Goal: Task Accomplishment & Management: Use online tool/utility

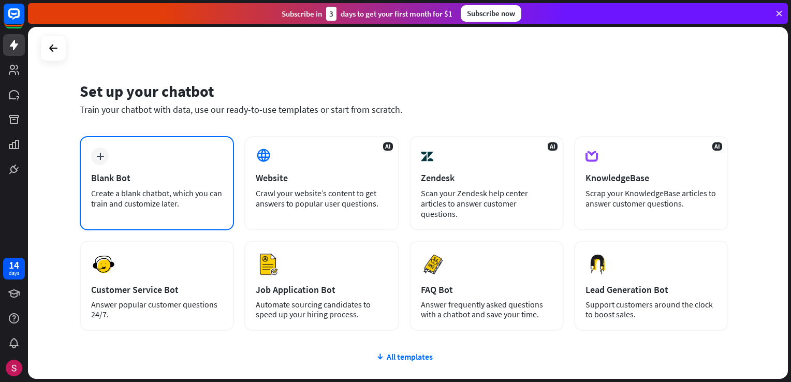
click at [147, 153] on div "plus Blank Bot Create a blank chatbot, which you can train and customize later." at bounding box center [157, 183] width 154 height 94
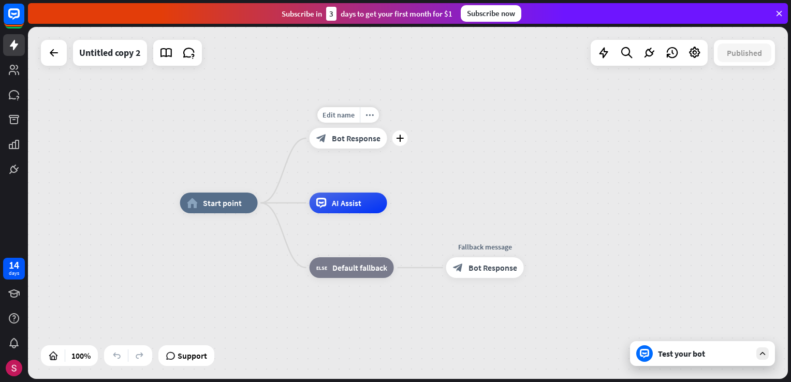
click at [351, 145] on div "block_bot_response Bot Response" at bounding box center [349, 138] width 78 height 21
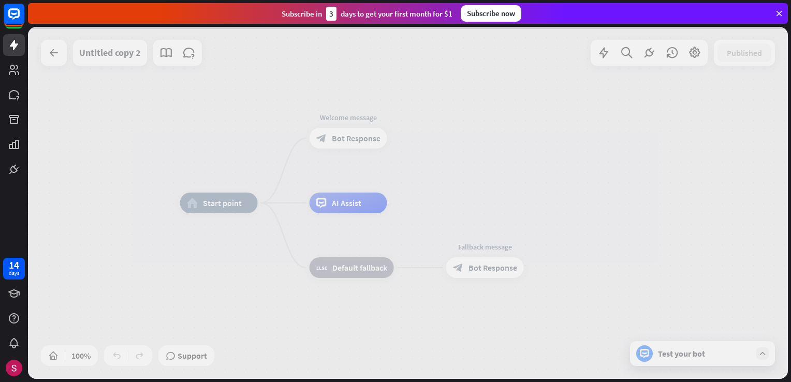
click at [351, 145] on div at bounding box center [408, 203] width 760 height 352
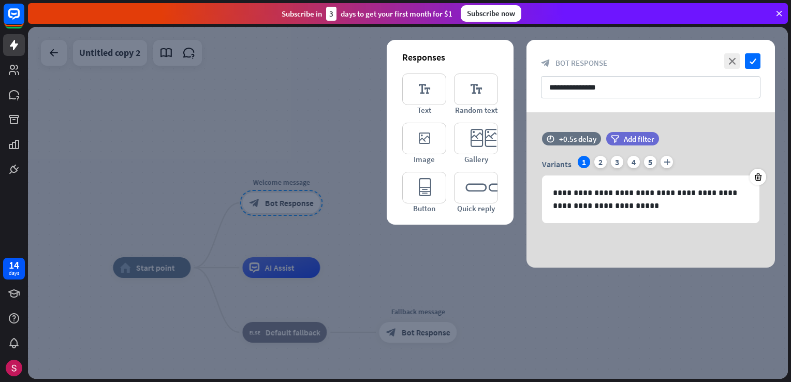
click at [155, 177] on div at bounding box center [408, 203] width 760 height 352
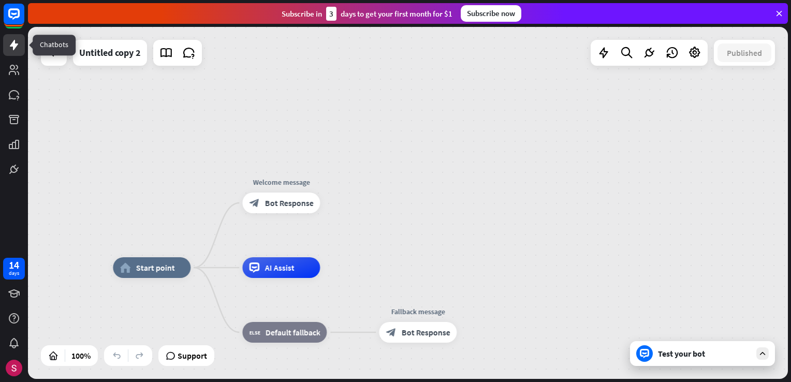
click at [17, 47] on icon at bounding box center [14, 45] width 12 height 12
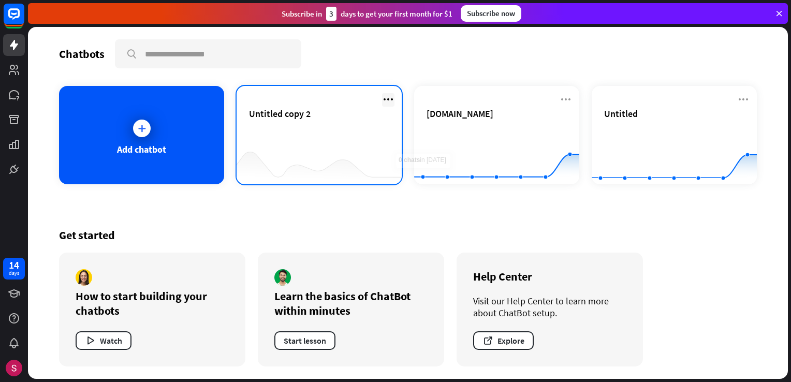
click at [384, 100] on icon at bounding box center [388, 99] width 12 height 12
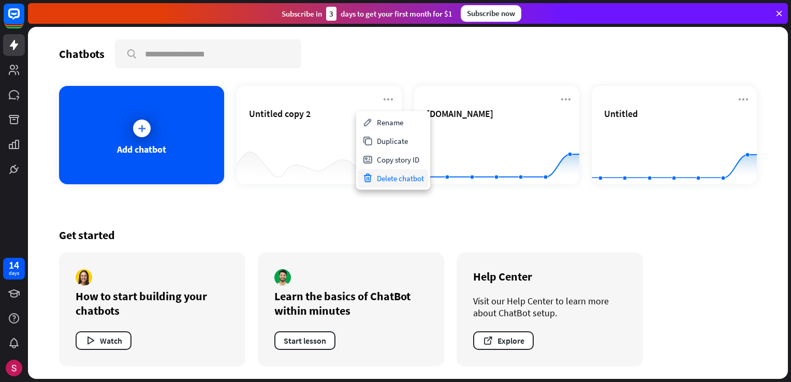
click at [393, 180] on div "Delete chatbot" at bounding box center [393, 178] width 70 height 19
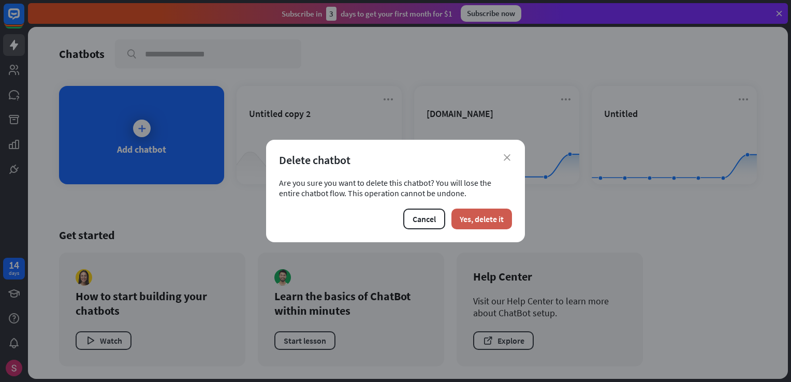
drag, startPoint x: 472, startPoint y: 223, endPoint x: 468, endPoint y: 226, distance: 5.5
click at [472, 222] on button "Yes, delete it" at bounding box center [481, 219] width 61 height 21
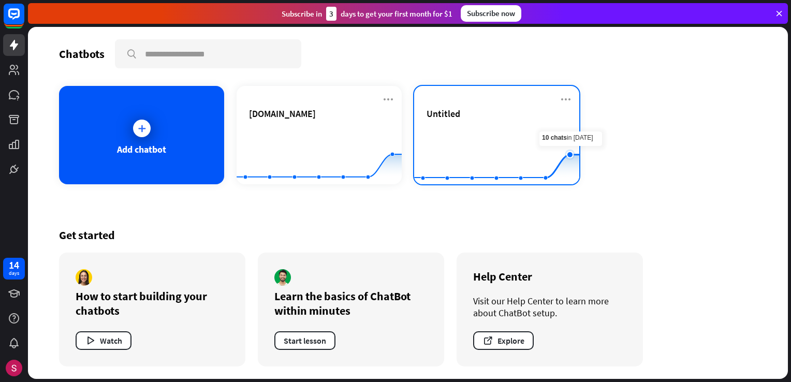
click at [565, 152] on icon at bounding box center [570, 155] width 10 height 10
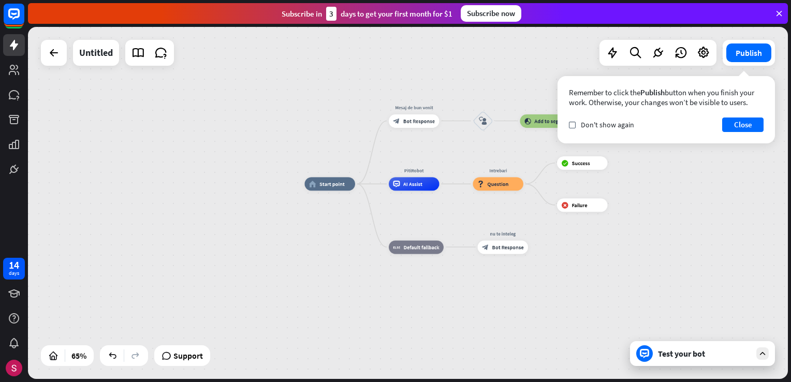
drag, startPoint x: 637, startPoint y: 262, endPoint x: 578, endPoint y: 247, distance: 60.9
click at [587, 260] on div "home_2 Start point Mesaj de bun venit block_bot_response Bot Response block_use…" at bounding box center [551, 298] width 494 height 229
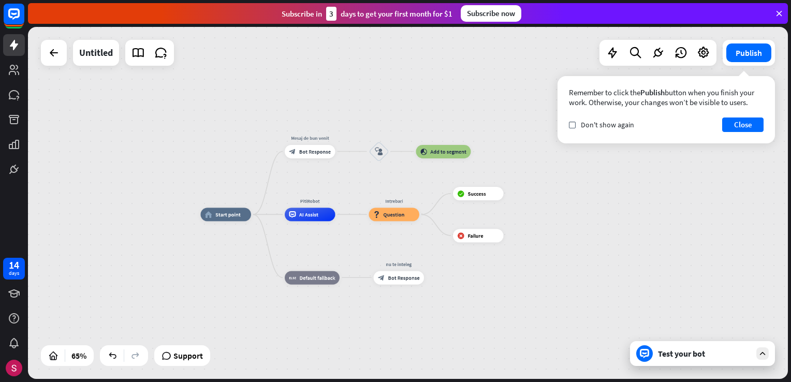
drag, startPoint x: 607, startPoint y: 225, endPoint x: 549, endPoint y: 229, distance: 58.2
click at [544, 238] on div "home_2 Start point Mesaj de bun venit block_bot_response Bot Response block_use…" at bounding box center [447, 328] width 494 height 229
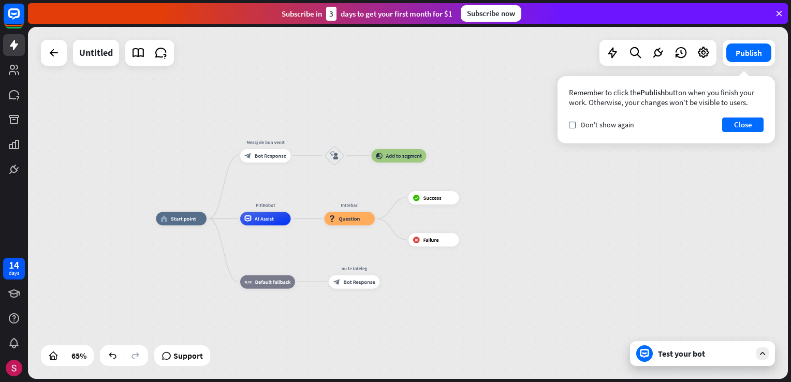
drag, startPoint x: 563, startPoint y: 220, endPoint x: 557, endPoint y: 218, distance: 5.4
click at [557, 218] on div "home_2 Start point Mesaj de bun venit block_bot_response Bot Response block_use…" at bounding box center [403, 332] width 494 height 229
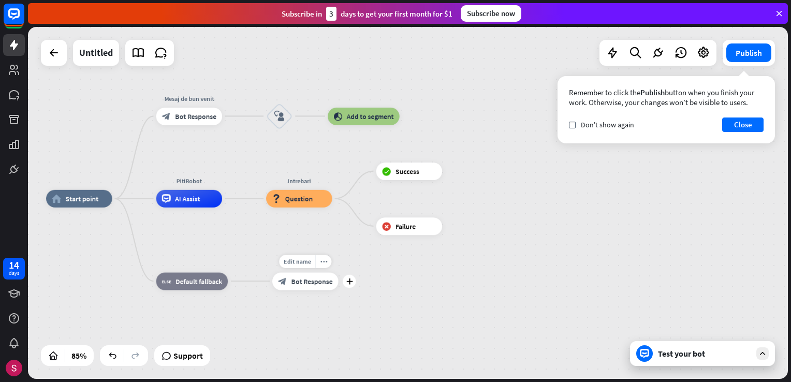
drag, startPoint x: 426, startPoint y: 313, endPoint x: 480, endPoint y: 319, distance: 54.7
click at [480, 319] on div "home_2 Start point Mesaj de bun venit block_bot_response Bot Response block_use…" at bounding box center [369, 348] width 646 height 299
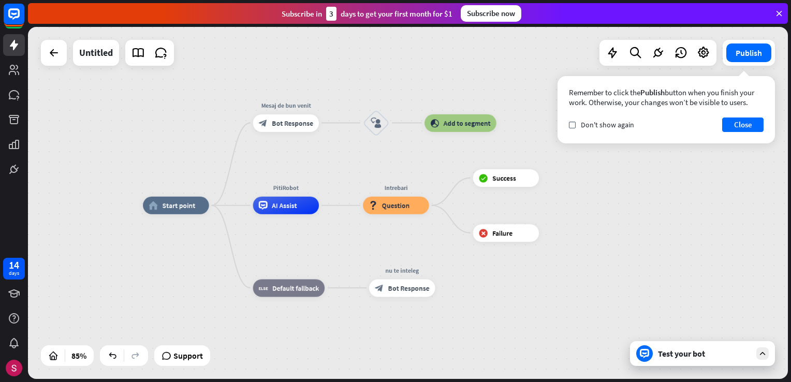
drag, startPoint x: 493, startPoint y: 314, endPoint x: 554, endPoint y: 307, distance: 61.4
click at [528, 310] on div "home_2 Start point Mesaj de bun venit block_bot_response Bot Response block_use…" at bounding box center [466, 354] width 646 height 299
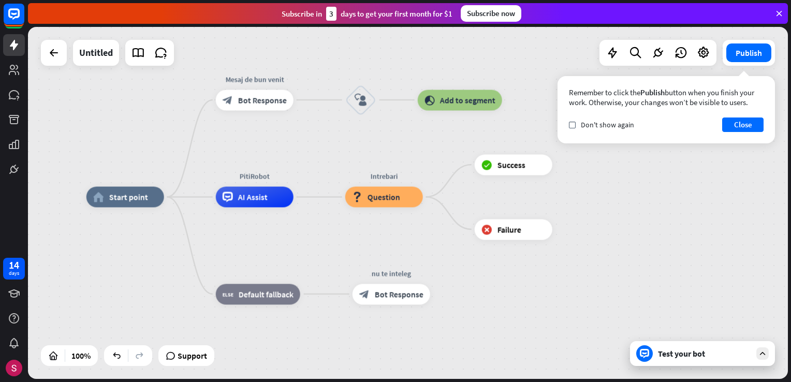
drag, startPoint x: 495, startPoint y: 313, endPoint x: 488, endPoint y: 306, distance: 9.5
click at [494, 318] on div "home_2 Start point Mesaj de bun venit block_bot_response Bot Response block_use…" at bounding box center [466, 373] width 760 height 352
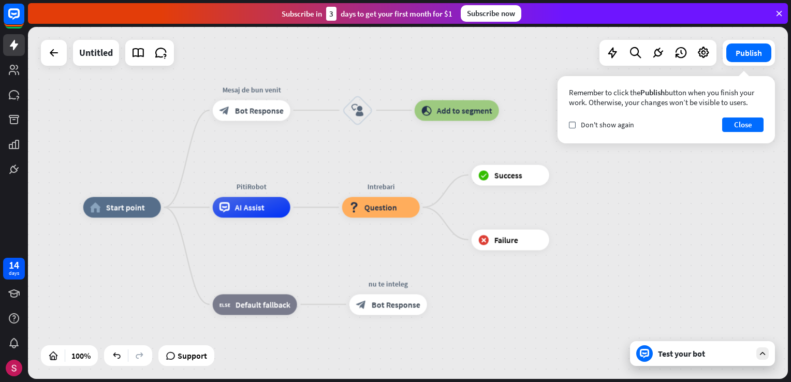
drag, startPoint x: 488, startPoint y: 306, endPoint x: 482, endPoint y: 318, distance: 13.2
click at [482, 318] on div "home_2 Start point Mesaj de bun venit block_bot_response Bot Response block_use…" at bounding box center [463, 383] width 760 height 352
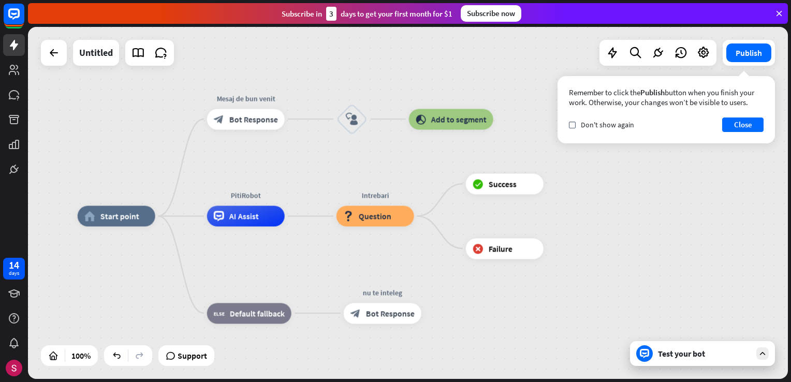
drag, startPoint x: 478, startPoint y: 321, endPoint x: 466, endPoint y: 306, distance: 19.9
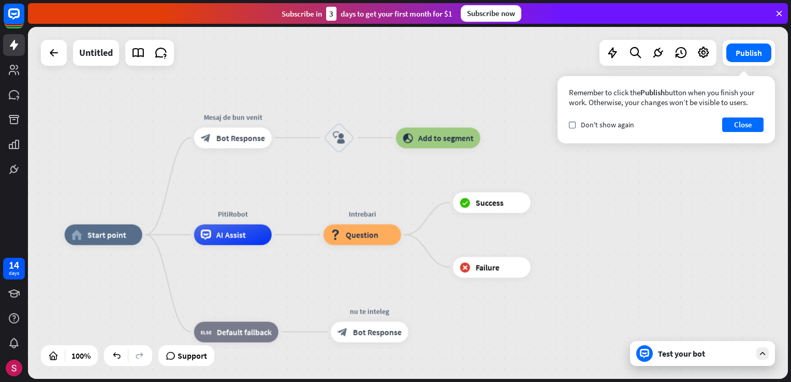
drag, startPoint x: 449, startPoint y: 312, endPoint x: 438, endPoint y: 312, distance: 10.9
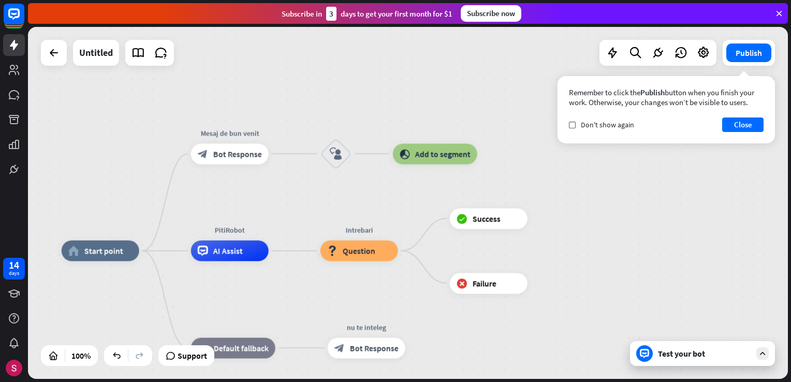
drag, startPoint x: 438, startPoint y: 312, endPoint x: 464, endPoint y: 333, distance: 33.5
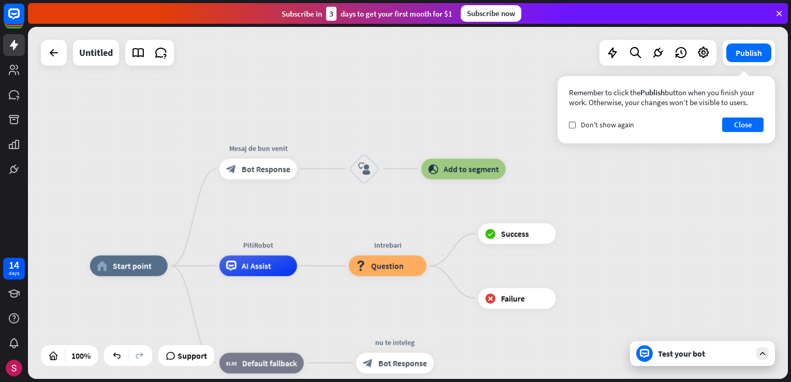
drag, startPoint x: 431, startPoint y: 318, endPoint x: 466, endPoint y: 320, distance: 35.8
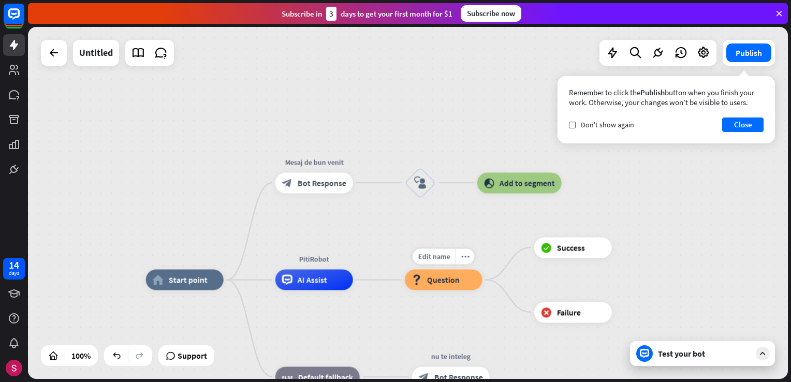
drag, startPoint x: 420, startPoint y: 303, endPoint x: 433, endPoint y: 300, distance: 13.2
click at [437, 290] on div "Edit name more_horiz Intrebari block_question Question" at bounding box center [444, 279] width 78 height 21
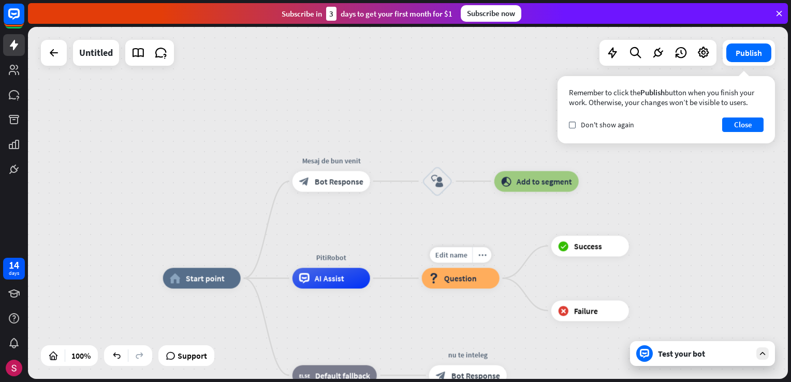
drag, startPoint x: 416, startPoint y: 300, endPoint x: 450, endPoint y: 292, distance: 34.5
click at [447, 288] on div "Edit name more_horiz Intrebari block_question Question" at bounding box center [461, 278] width 78 height 21
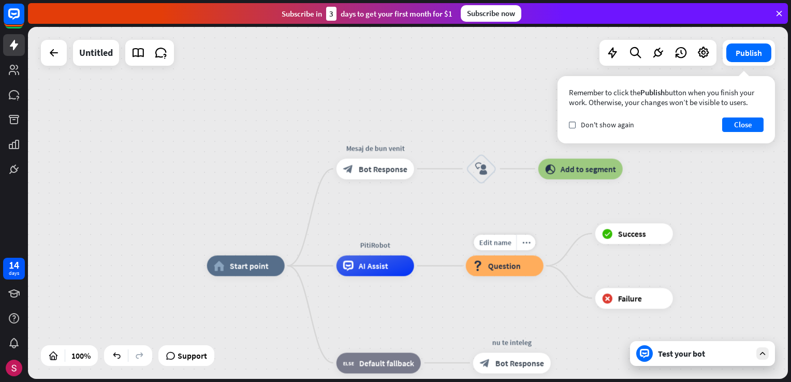
drag, startPoint x: 447, startPoint y: 271, endPoint x: 449, endPoint y: 264, distance: 7.0
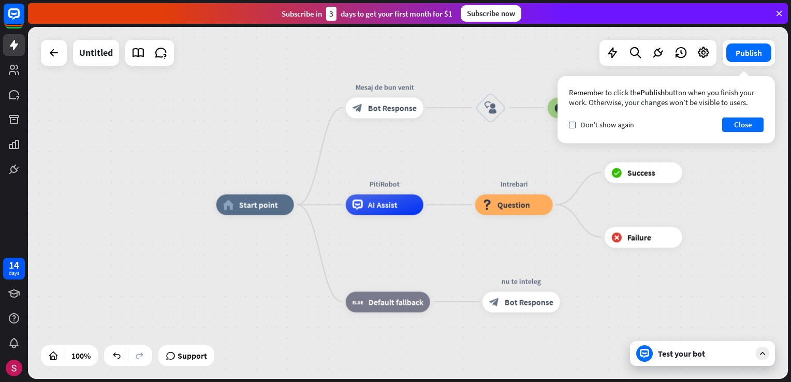
drag, startPoint x: 412, startPoint y: 257, endPoint x: 430, endPoint y: 268, distance: 21.4
click at [418, 256] on div "home_2 Start point Mesaj de bun venit block_bot_response Bot Response block_use…" at bounding box center [596, 380] width 760 height 352
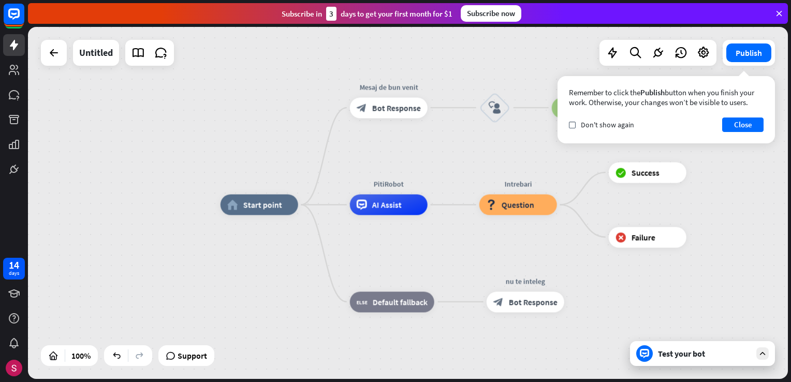
drag, startPoint x: 366, startPoint y: 258, endPoint x: 378, endPoint y: 257, distance: 12.5
click at [382, 259] on div "home_2 Start point Mesaj de bun venit block_bot_response Bot Response block_use…" at bounding box center [600, 380] width 760 height 352
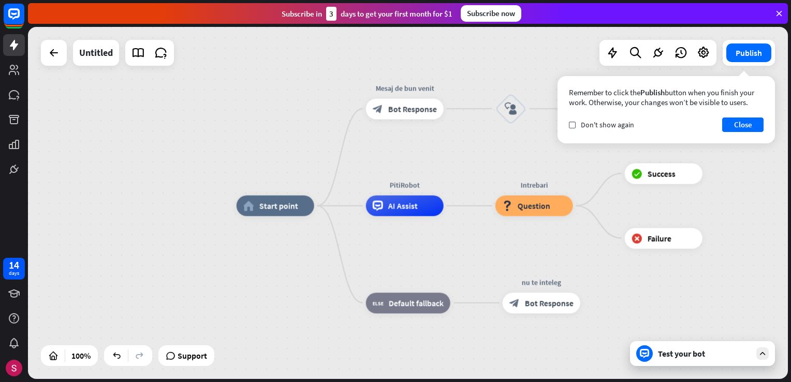
drag, startPoint x: 351, startPoint y: 262, endPoint x: 366, endPoint y: 266, distance: 16.1
click at [388, 267] on div "home_2 Start point Mesaj de bun venit block_bot_response Bot Response block_use…" at bounding box center [617, 381] width 760 height 352
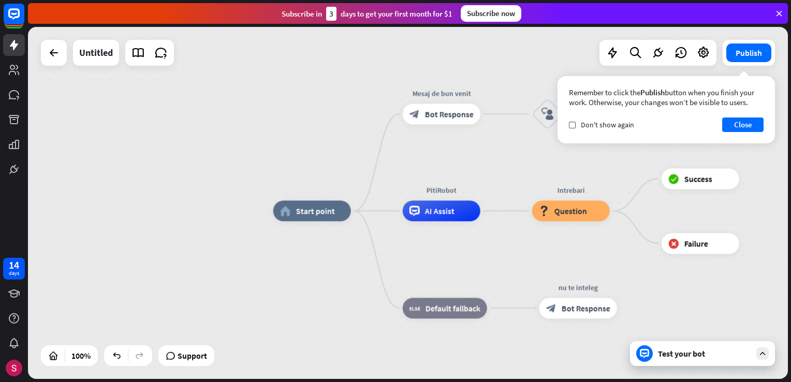
drag, startPoint x: 366, startPoint y: 266, endPoint x: 381, endPoint y: 269, distance: 15.3
click at [381, 269] on div "home_2 Start point Mesaj de bun venit block_bot_response Bot Response block_use…" at bounding box center [653, 387] width 760 height 352
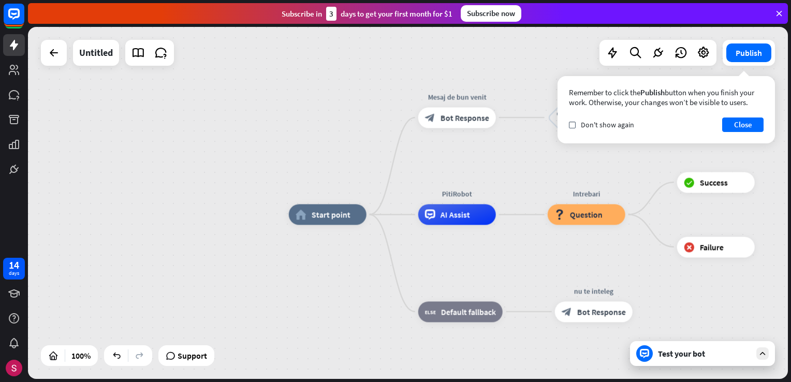
drag, startPoint x: 349, startPoint y: 267, endPoint x: 349, endPoint y: 275, distance: 7.8
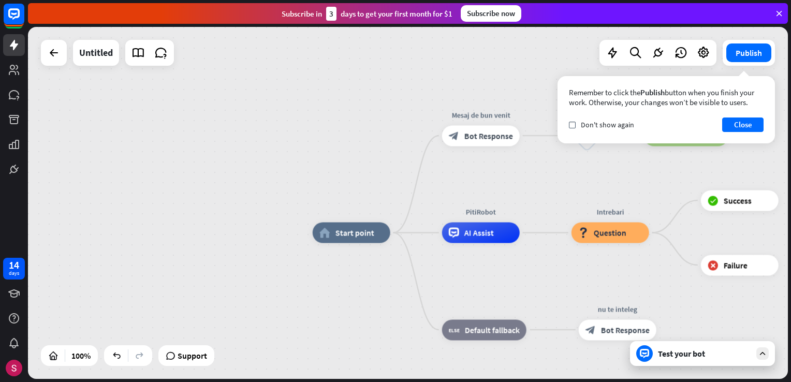
drag, startPoint x: 320, startPoint y: 279, endPoint x: 261, endPoint y: 280, distance: 59.0
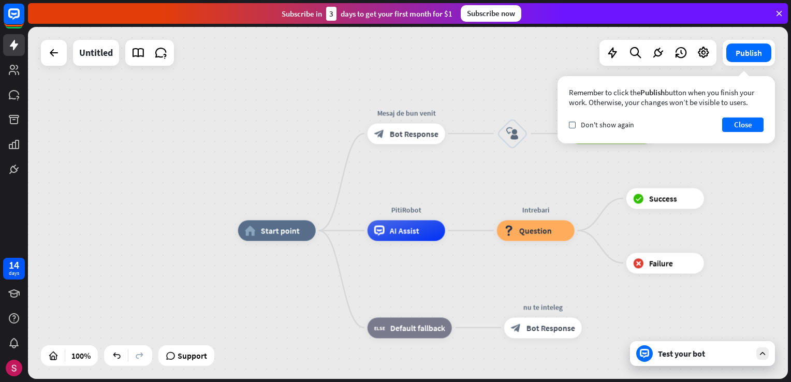
drag, startPoint x: 227, startPoint y: 275, endPoint x: 189, endPoint y: 266, distance: 39.3
click at [193, 268] on div "home_2 Start point Mesaj de bun venit block_bot_response Bot Response block_use…" at bounding box center [408, 203] width 760 height 352
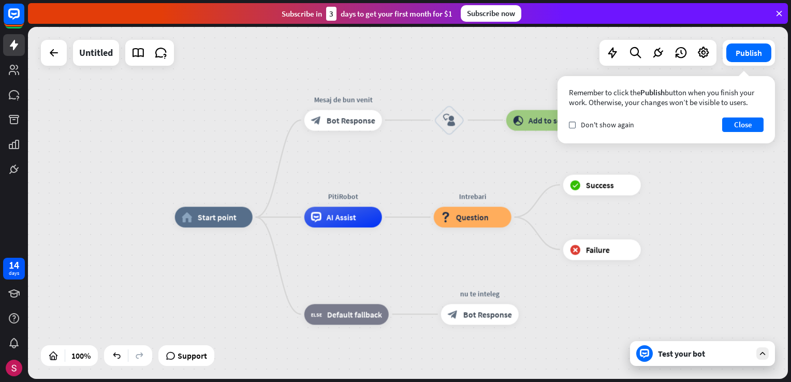
drag, startPoint x: 189, startPoint y: 266, endPoint x: 125, endPoint y: 250, distance: 66.2
click at [130, 252] on div "home_2 Start point Mesaj de bun venit block_bot_response Bot Response block_use…" at bounding box center [408, 203] width 760 height 352
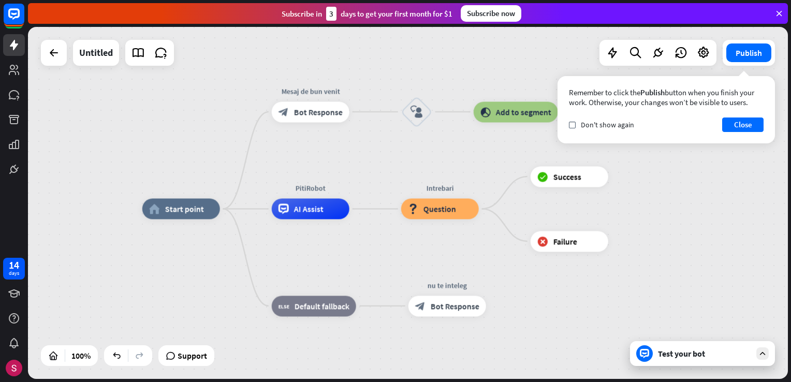
click at [307, 264] on div "home_2 Start point Mesaj de bun venit block_bot_response Bot Response block_use…" at bounding box center [522, 385] width 760 height 352
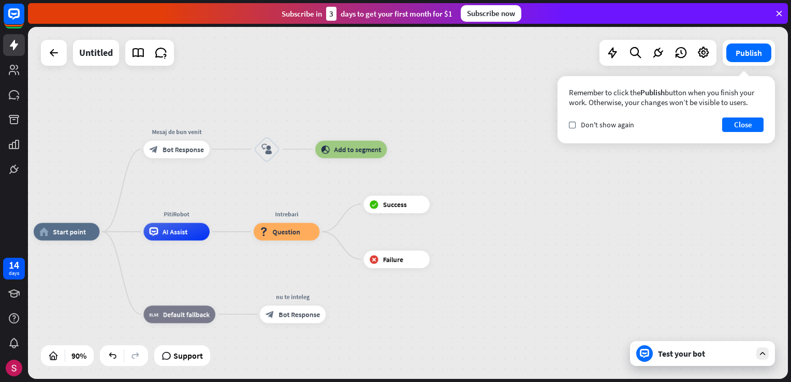
drag, startPoint x: 308, startPoint y: 264, endPoint x: 184, endPoint y: 243, distance: 125.4
click at [166, 269] on div "home_2 Start point Mesaj de bun venit block_bot_response Bot Response block_use…" at bounding box center [357, 381] width 646 height 299
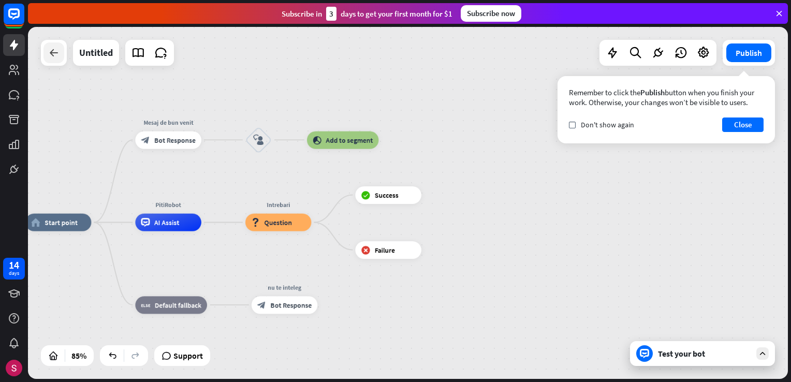
click at [58, 55] on icon at bounding box center [54, 53] width 12 height 12
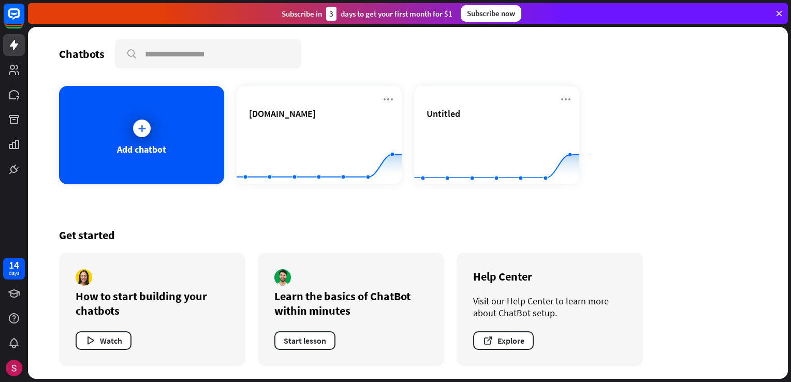
click at [77, 39] on div "Chatbots search" at bounding box center [408, 53] width 698 height 29
click at [90, 62] on div "Chatbots search" at bounding box center [408, 53] width 698 height 29
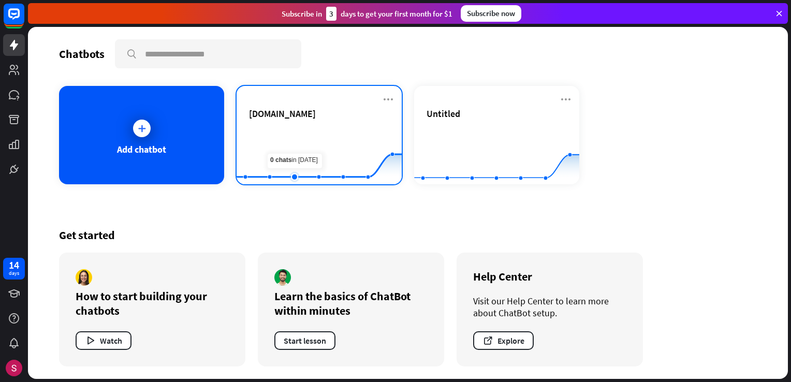
click at [298, 178] on icon at bounding box center [294, 177] width 10 height 10
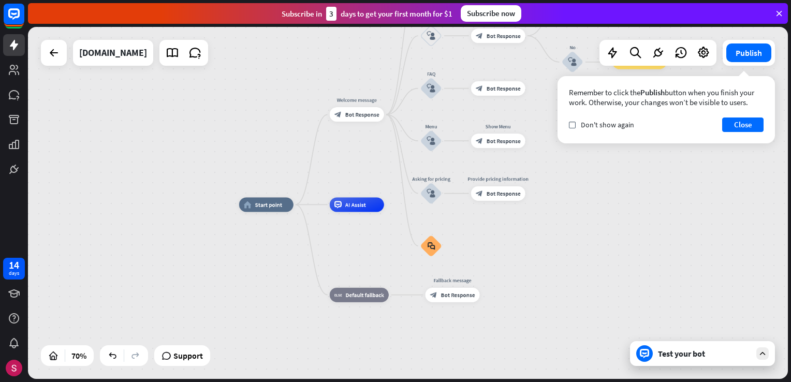
drag, startPoint x: 576, startPoint y: 274, endPoint x: 563, endPoint y: 287, distance: 18.7
click at [563, 290] on div "home_2 Start point Welcome message block_bot_response Bot Response About us blo…" at bounding box center [505, 327] width 532 height 246
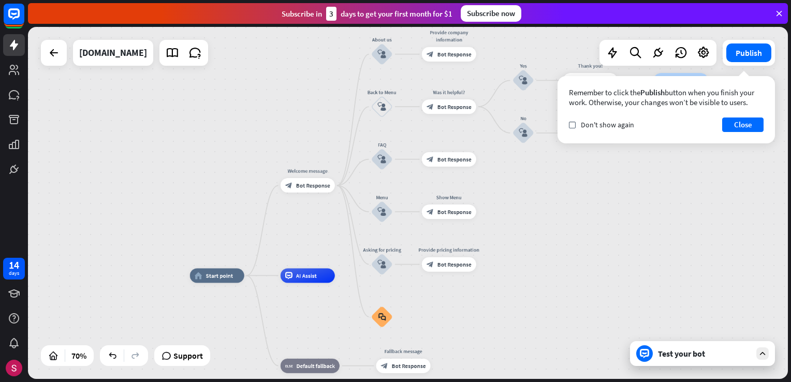
click at [550, 274] on div "home_2 Start point Welcome message block_bot_response Bot Response About us blo…" at bounding box center [408, 203] width 760 height 352
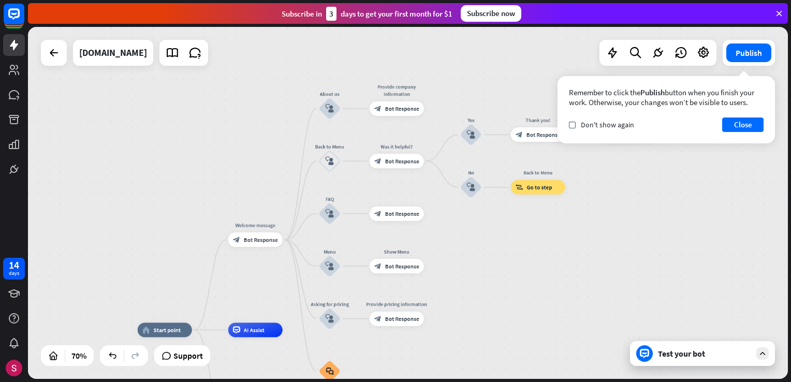
click at [525, 269] on div "home_2 Start point Welcome message block_bot_response Bot Response About us blo…" at bounding box center [408, 203] width 760 height 352
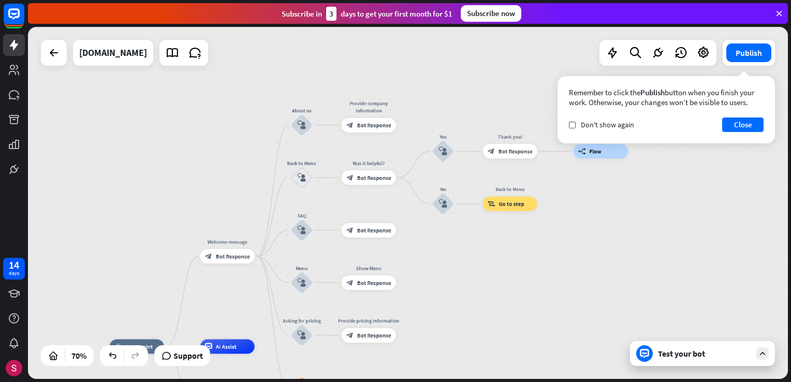
drag, startPoint x: 516, startPoint y: 272, endPoint x: 498, endPoint y: 280, distance: 19.0
click at [498, 280] on div "home_2 Start point Welcome message block_bot_response Bot Response About us blo…" at bounding box center [408, 203] width 760 height 352
click at [487, 304] on div "home_2 Start point Welcome message block_bot_response Bot Response About us blo…" at bounding box center [408, 203] width 760 height 352
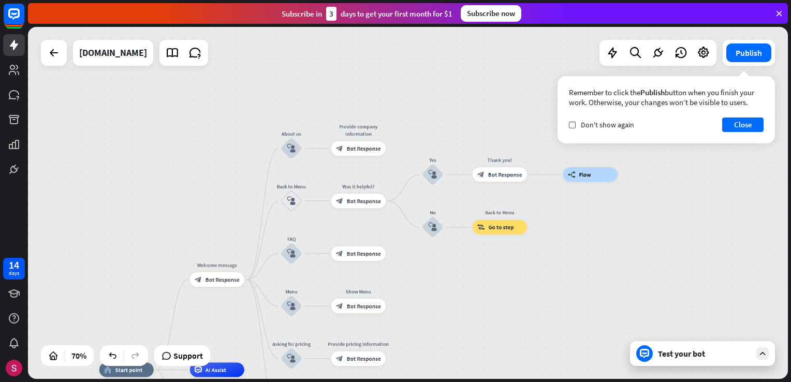
drag, startPoint x: 463, startPoint y: 307, endPoint x: 451, endPoint y: 307, distance: 11.9
click at [452, 307] on div "home_2 Start point Welcome message block_bot_response Bot Response About us blo…" at bounding box center [408, 203] width 760 height 352
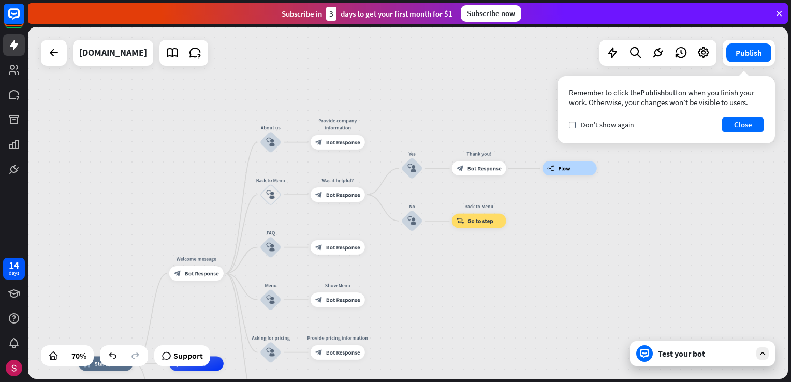
drag, startPoint x: 547, startPoint y: 297, endPoint x: 557, endPoint y: 274, distance: 25.2
click at [556, 278] on div "home_2 Start point Welcome message block_bot_response Bot Response About us blo…" at bounding box center [408, 203] width 760 height 352
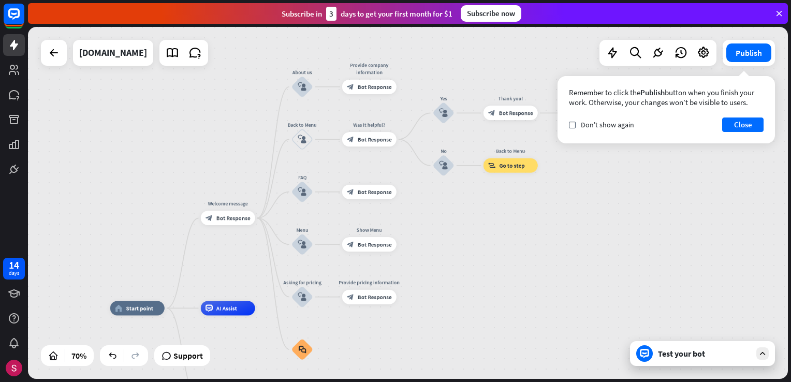
drag, startPoint x: 557, startPoint y: 274, endPoint x: 553, endPoint y: 232, distance: 42.2
click at [580, 233] on div "home_2 Start point Welcome message block_bot_response Bot Response About us blo…" at bounding box center [408, 203] width 760 height 352
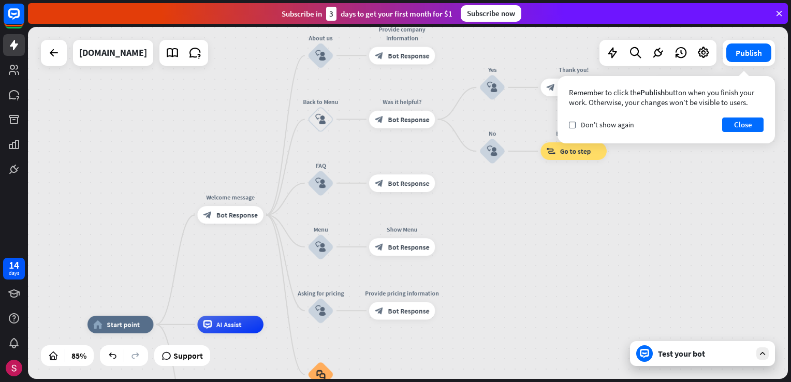
drag, startPoint x: 493, startPoint y: 211, endPoint x: 559, endPoint y: 218, distance: 66.2
click at [559, 218] on div "home_2 Start point Welcome message block_bot_response Bot Response About us blo…" at bounding box center [408, 203] width 760 height 352
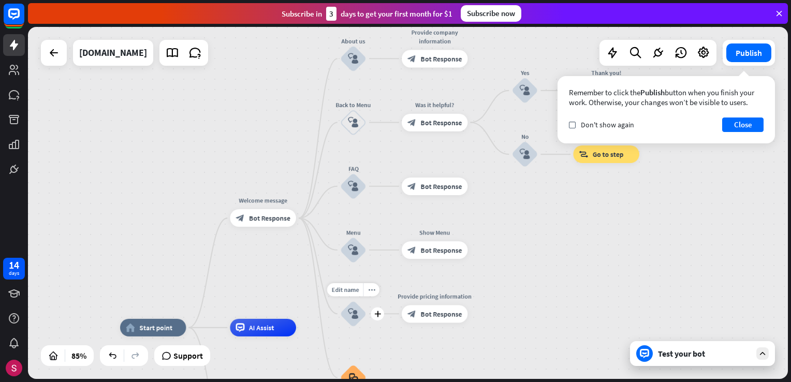
click at [361, 310] on div "block_user_input" at bounding box center [353, 314] width 26 height 26
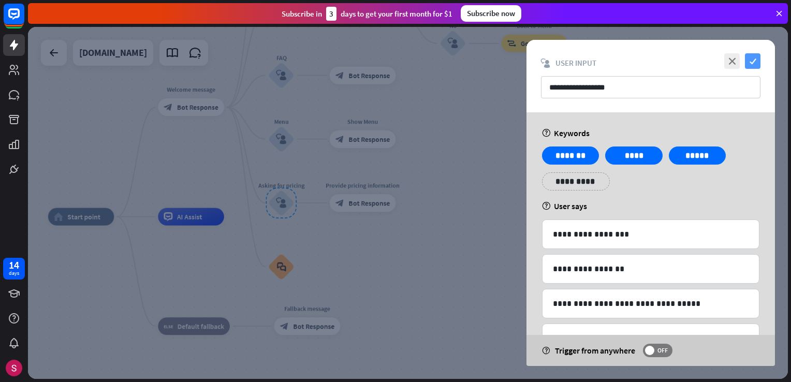
click at [757, 63] on icon "check" at bounding box center [753, 61] width 16 height 16
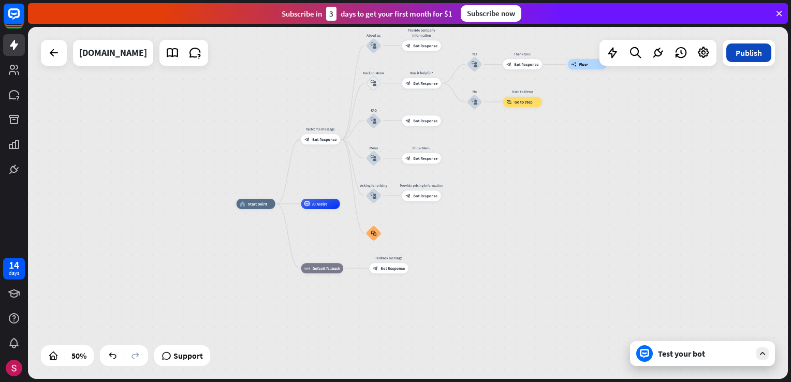
click at [746, 57] on button "Publish" at bounding box center [748, 52] width 45 height 19
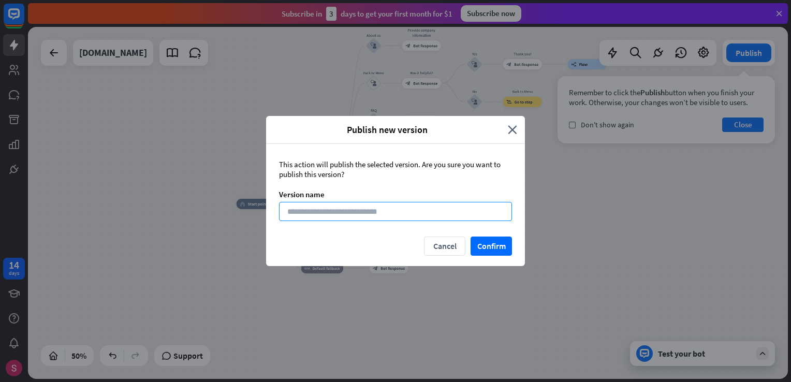
click at [368, 205] on input at bounding box center [395, 211] width 233 height 19
type input "***"
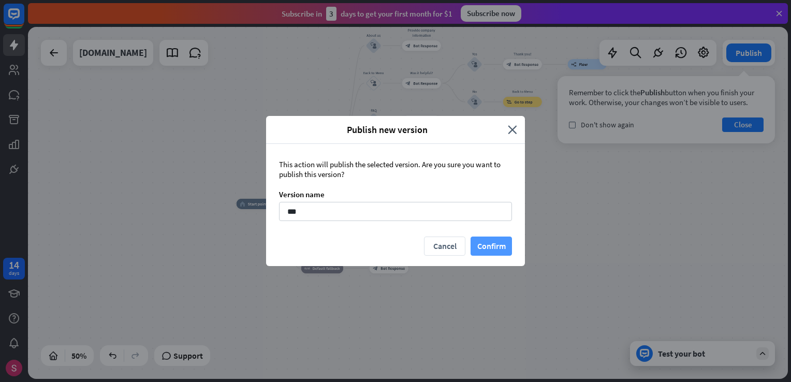
click at [501, 252] on button "Confirm" at bounding box center [491, 246] width 41 height 19
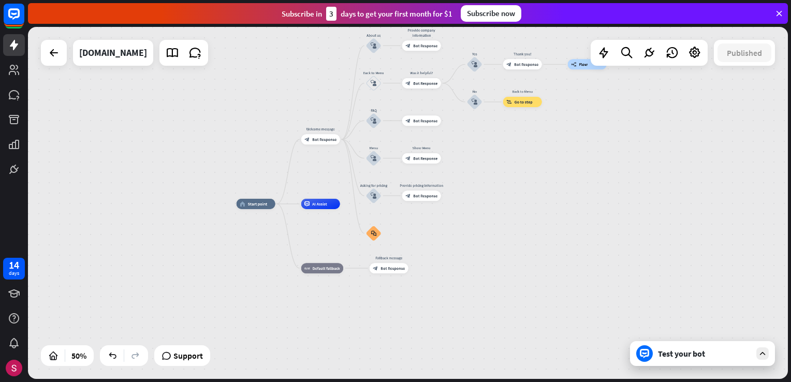
click at [36, 48] on div "home_2 Start point Welcome message block_bot_response Bot Response About us blo…" at bounding box center [408, 203] width 760 height 352
click at [50, 54] on icon at bounding box center [54, 53] width 12 height 12
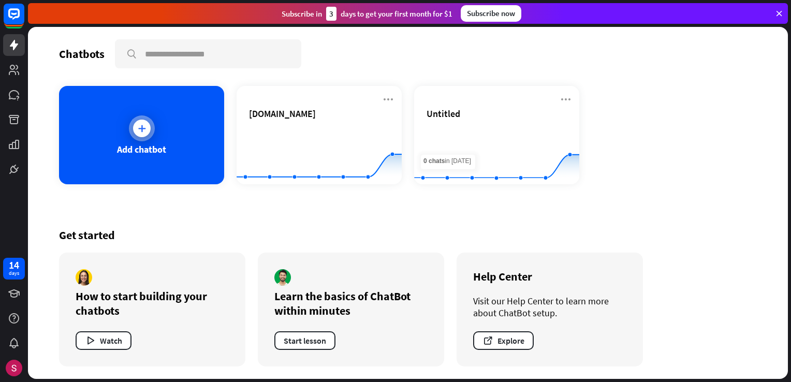
click at [102, 105] on div "Add chatbot" at bounding box center [141, 135] width 165 height 98
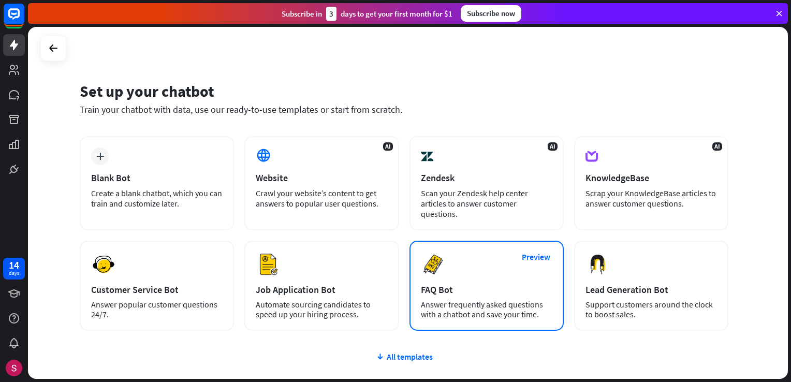
click at [459, 285] on div "FAQ Bot" at bounding box center [486, 290] width 131 height 12
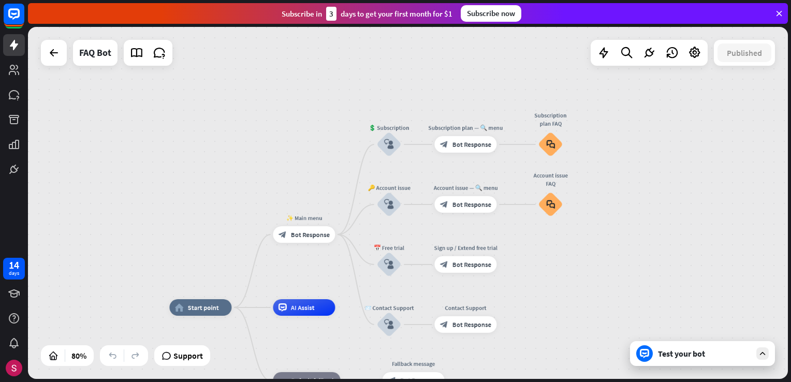
drag, startPoint x: 653, startPoint y: 220, endPoint x: 551, endPoint y: 325, distance: 146.4
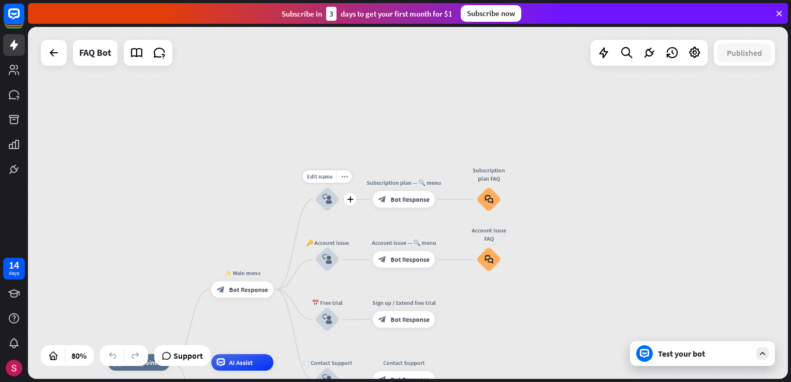
click at [326, 195] on icon "block_user_input" at bounding box center [327, 200] width 10 height 10
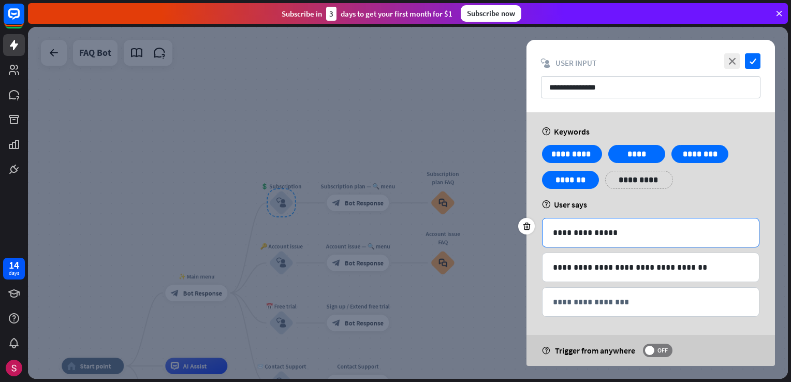
scroll to position [3, 0]
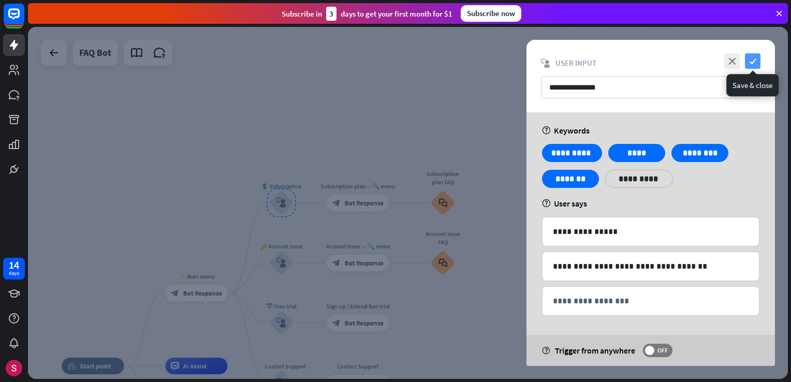
click at [752, 63] on icon "check" at bounding box center [753, 61] width 16 height 16
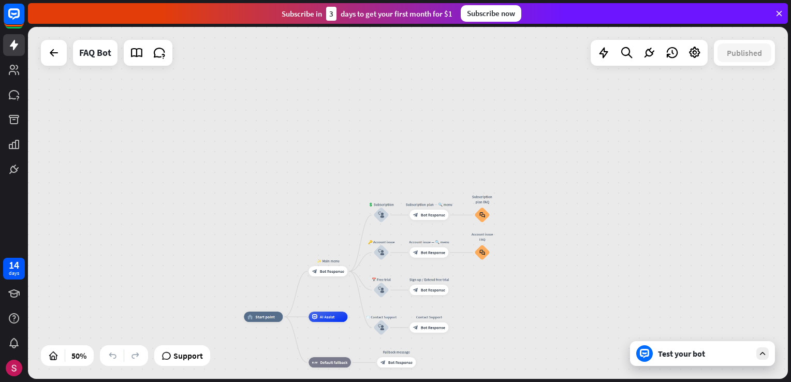
drag, startPoint x: 585, startPoint y: 291, endPoint x: 598, endPoint y: 208, distance: 83.7
click at [598, 210] on div "home_2 Start point ✨ Main menu block_bot_response Bot Response 💲 Subscription b…" at bounding box center [408, 203] width 760 height 352
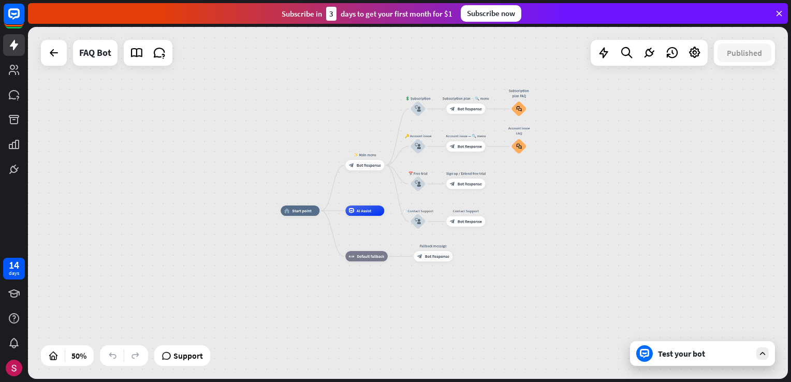
drag, startPoint x: 597, startPoint y: 187, endPoint x: 601, endPoint y: 169, distance: 19.0
click at [600, 211] on div "home_2 Start point ✨ Main menu block_bot_response Bot Response 💲 Subscription b…" at bounding box center [471, 299] width 380 height 176
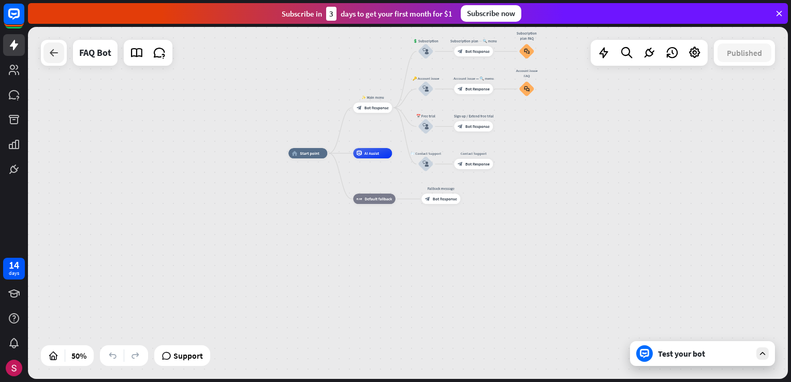
click at [48, 60] on div at bounding box center [53, 52] width 21 height 21
